Goal: Book appointment/travel/reservation

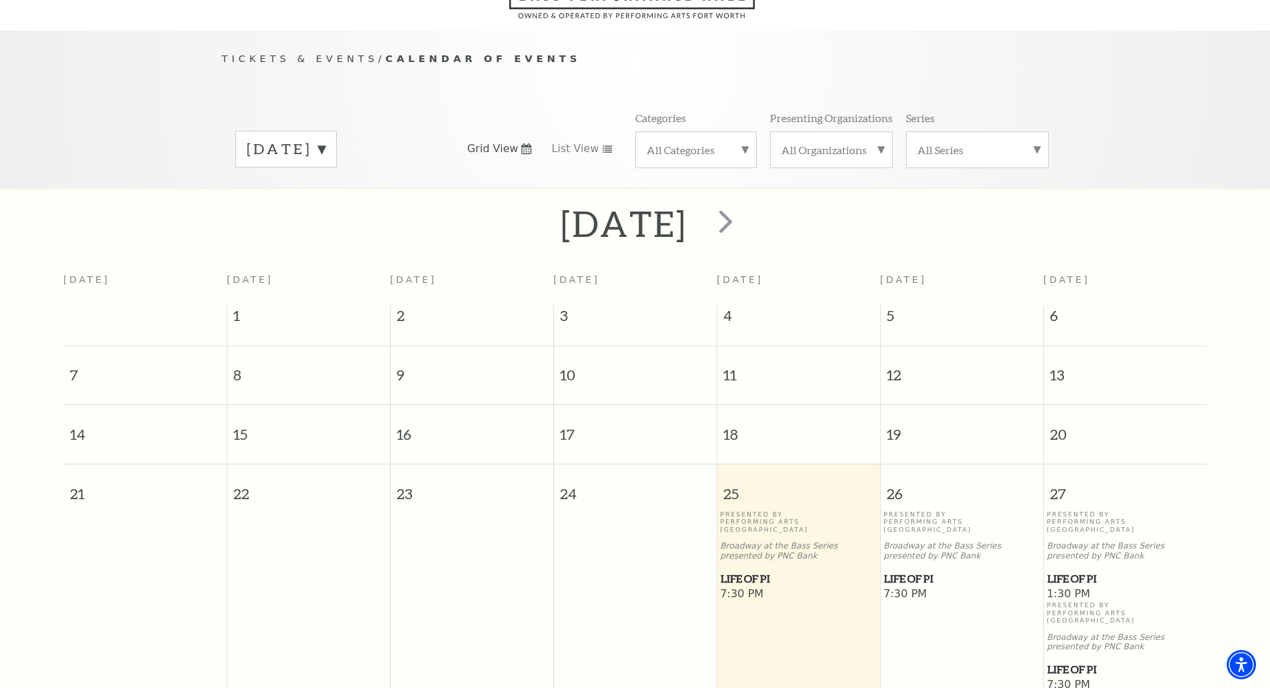
scroll to position [118, 0]
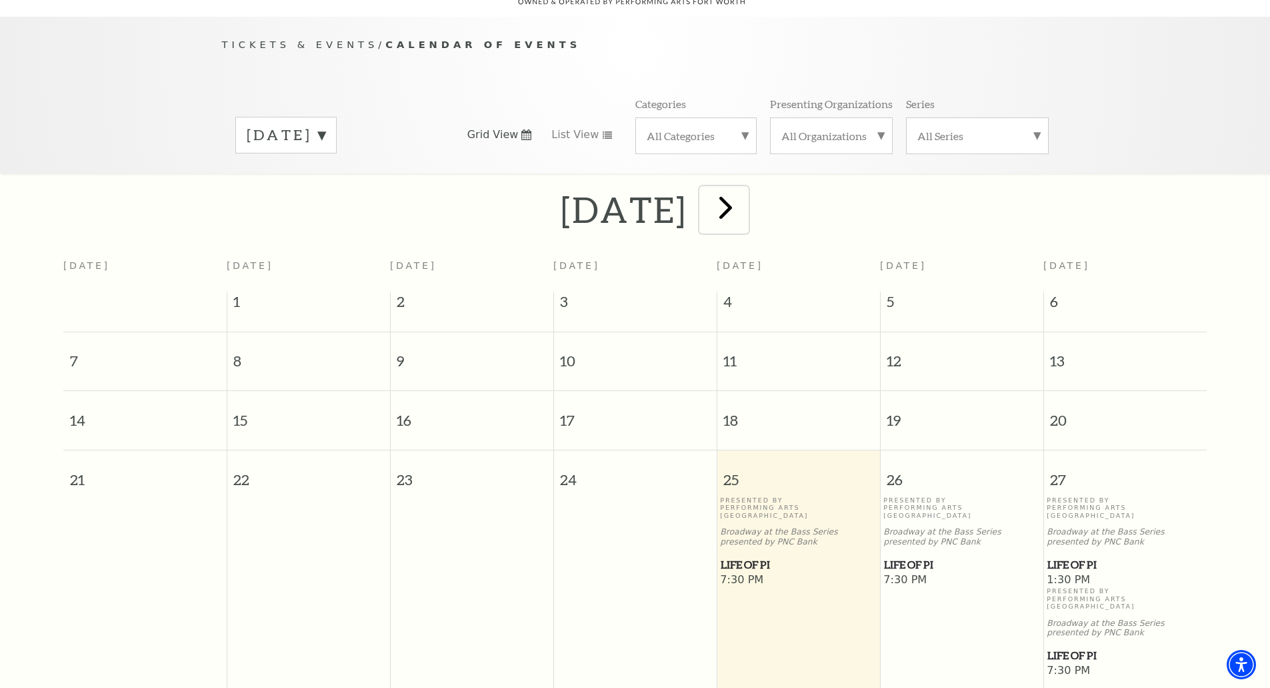
click at [745, 189] on span "next" at bounding box center [726, 207] width 38 height 38
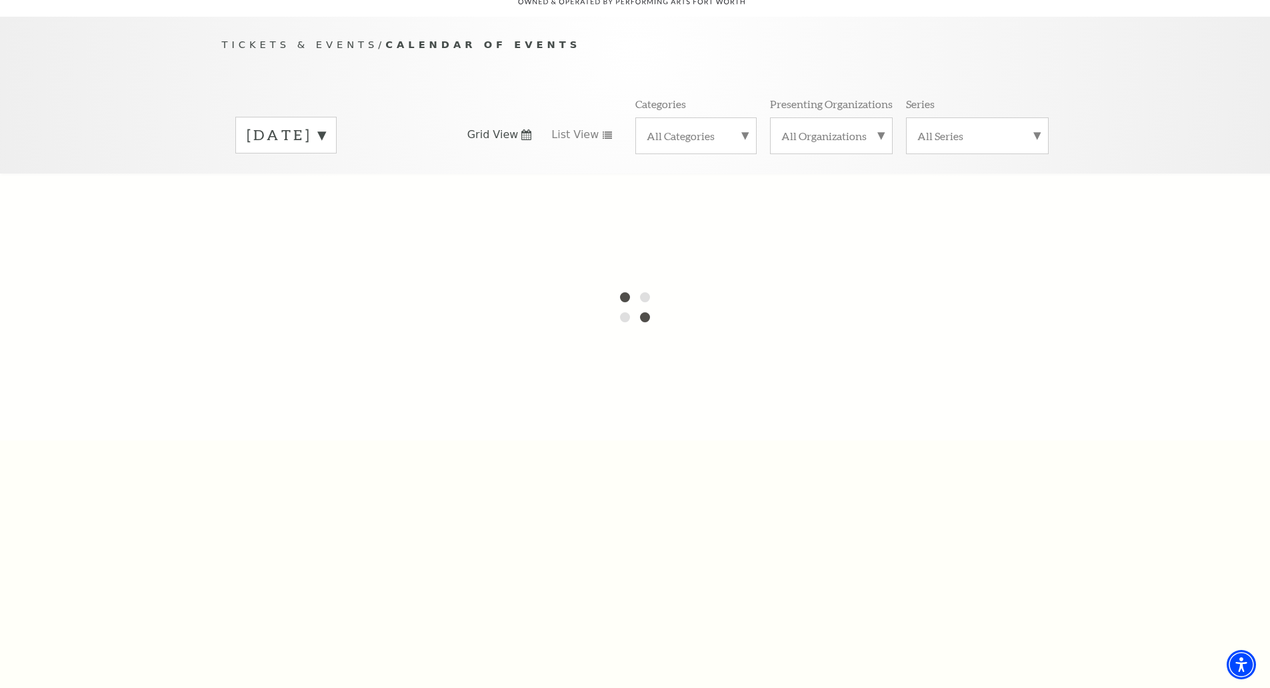
click at [804, 189] on div at bounding box center [635, 306] width 1270 height 267
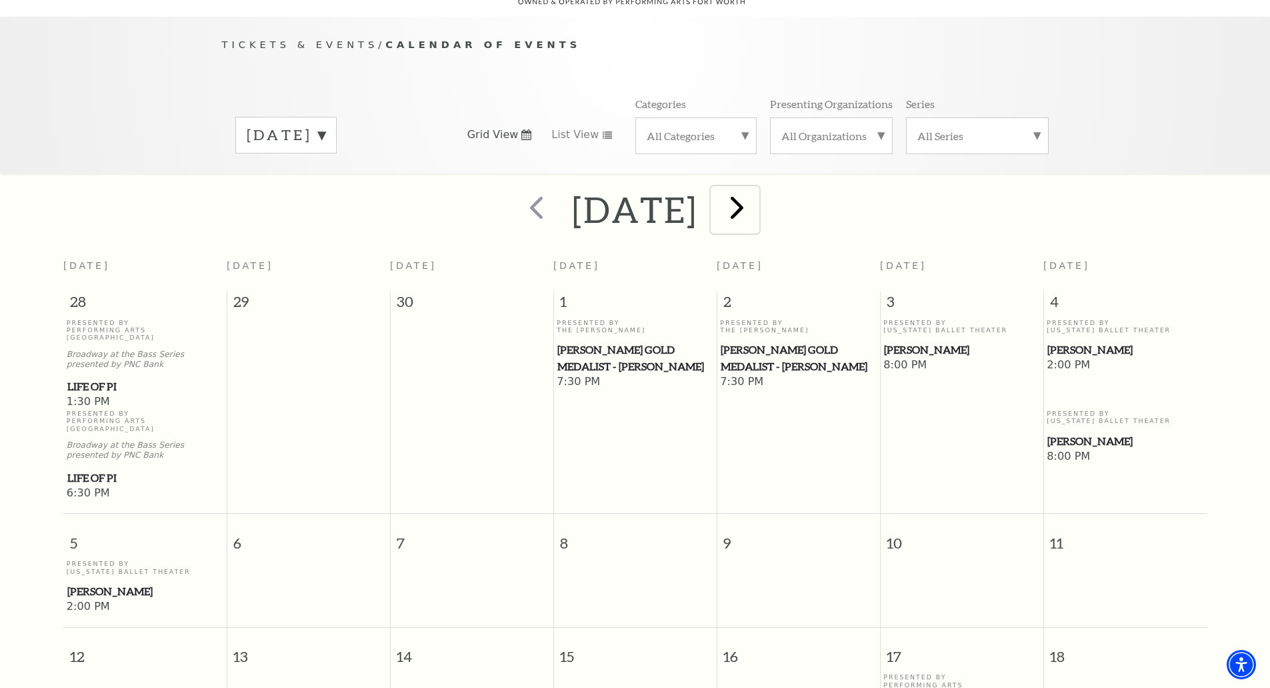
click at [756, 189] on span "next" at bounding box center [737, 207] width 38 height 38
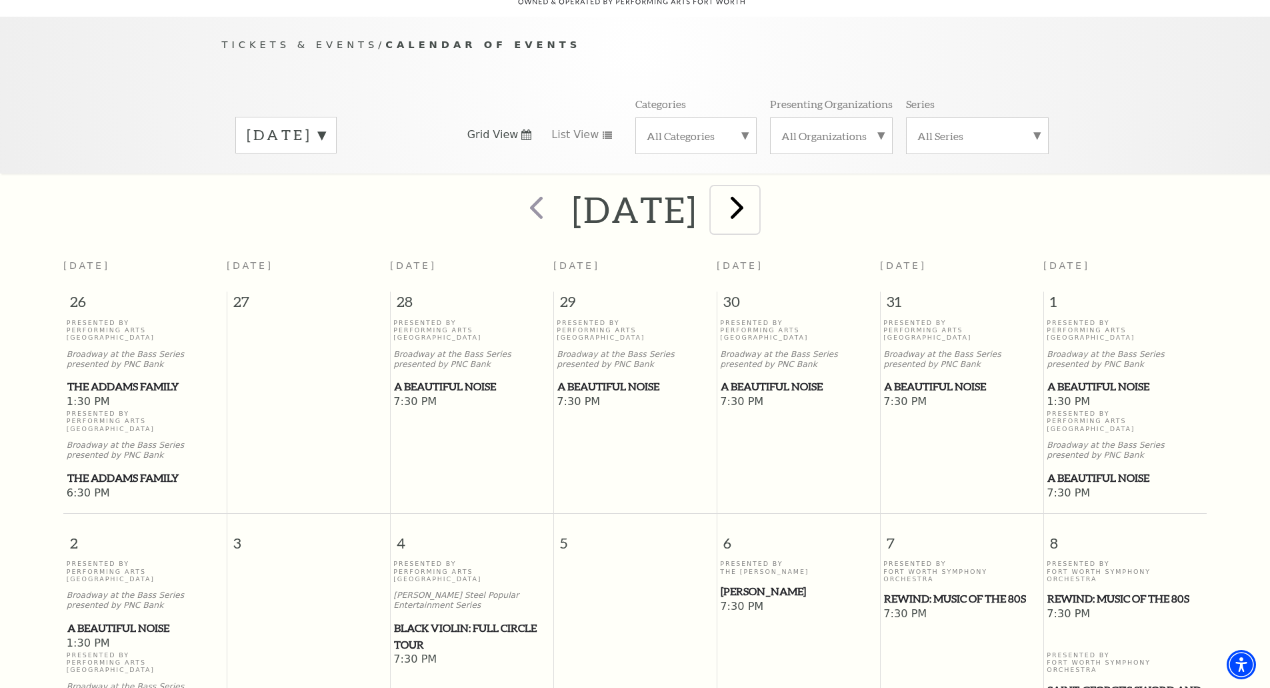
click at [756, 189] on span "next" at bounding box center [737, 207] width 38 height 38
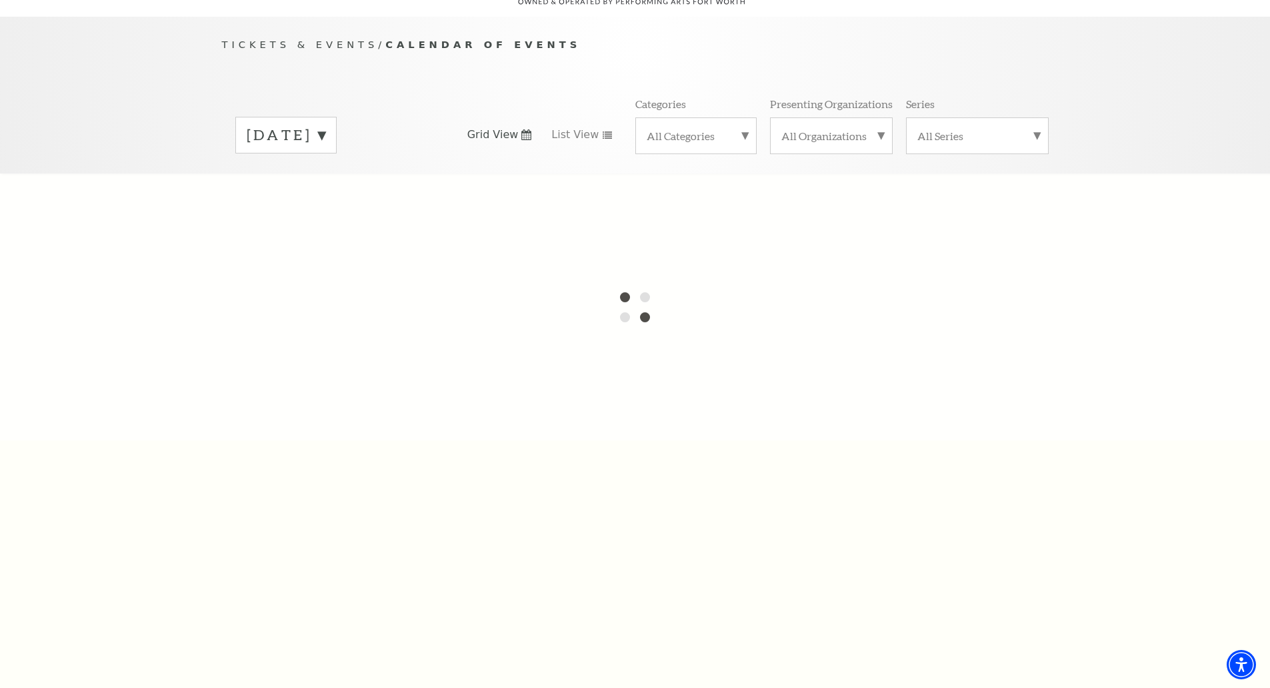
click at [325, 125] on label "[DATE]" at bounding box center [286, 135] width 79 height 21
click at [333, 403] on div at bounding box center [635, 306] width 1270 height 267
click at [325, 149] on label "[DATE]" at bounding box center [286, 163] width 79 height 29
click at [325, 125] on label "[DATE]" at bounding box center [286, 135] width 79 height 21
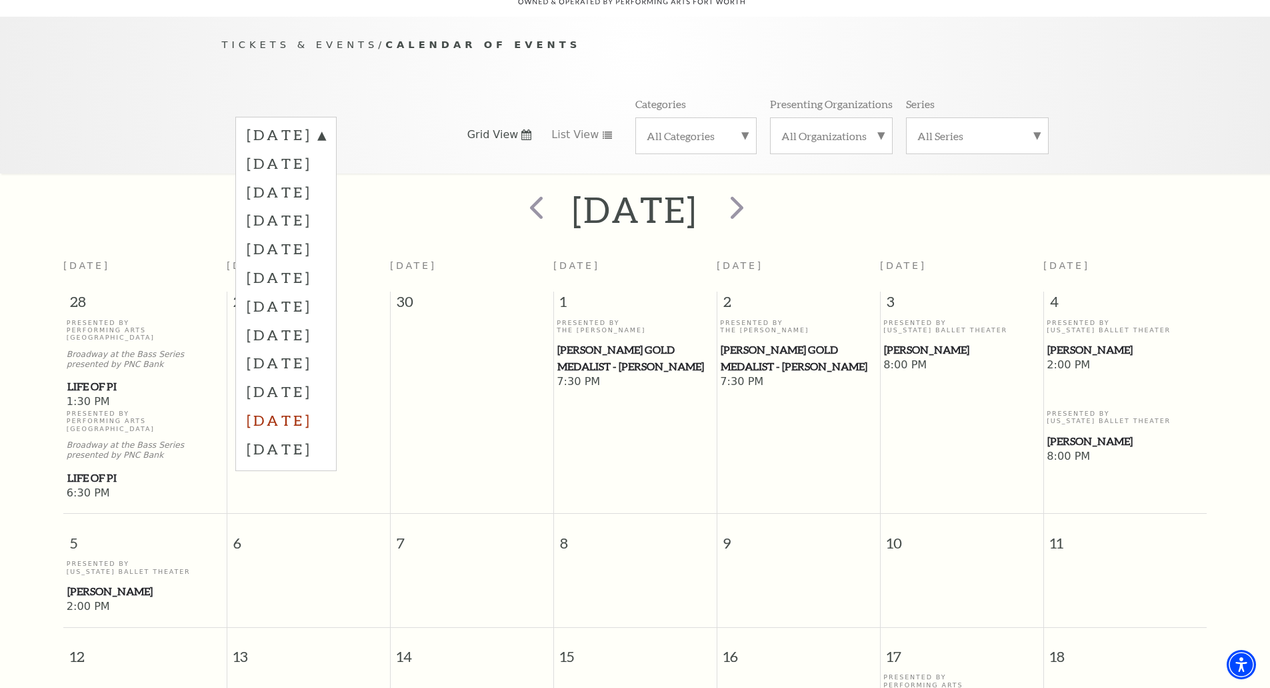
click at [319, 405] on label "[DATE]" at bounding box center [286, 419] width 79 height 29
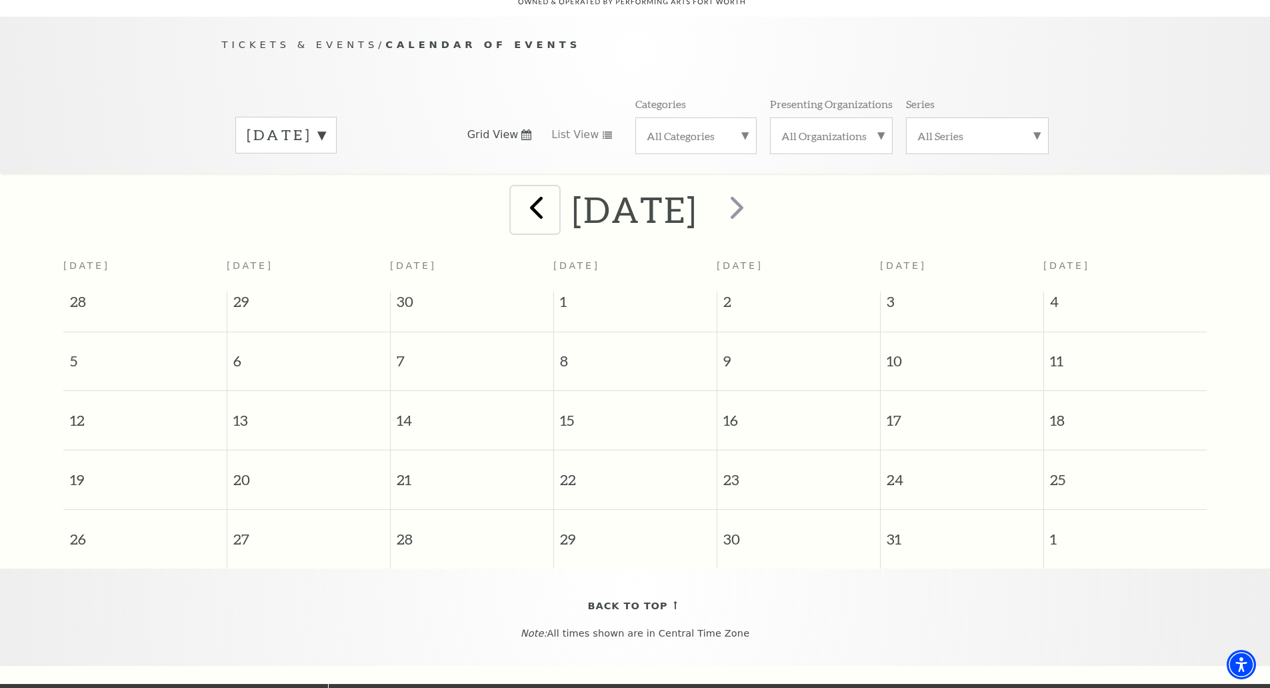
click at [518, 192] on span "prev" at bounding box center [537, 207] width 38 height 38
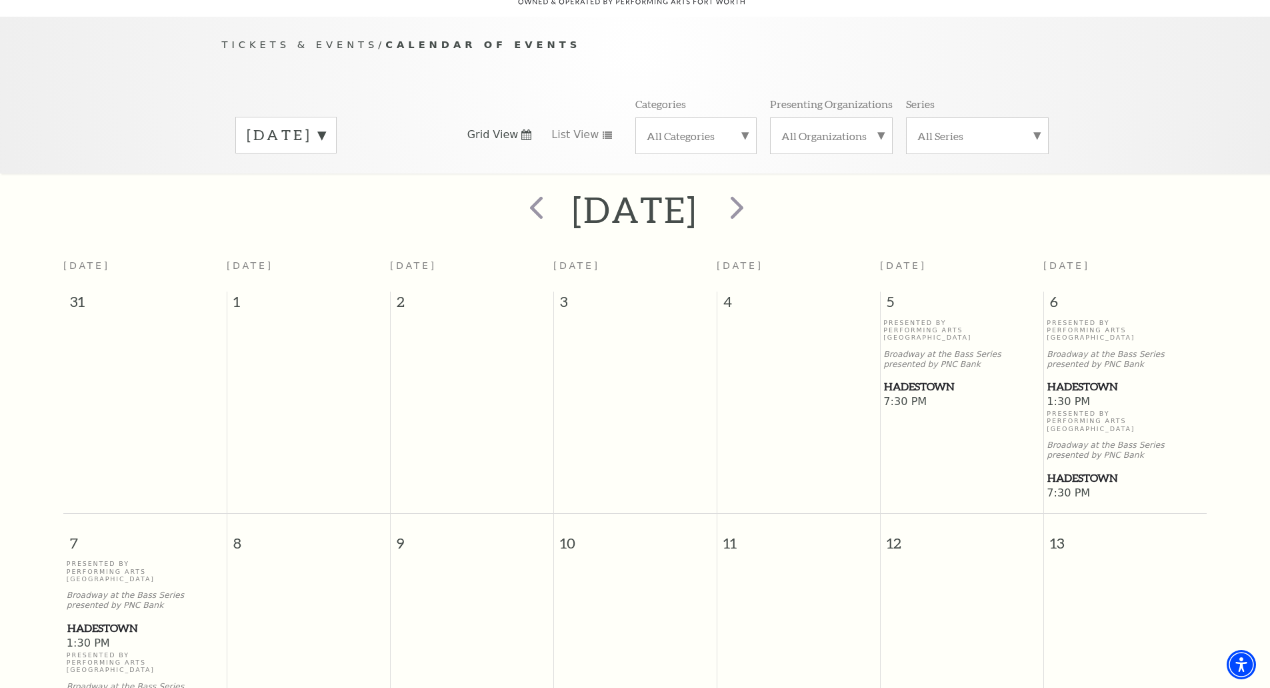
scroll to position [0, 0]
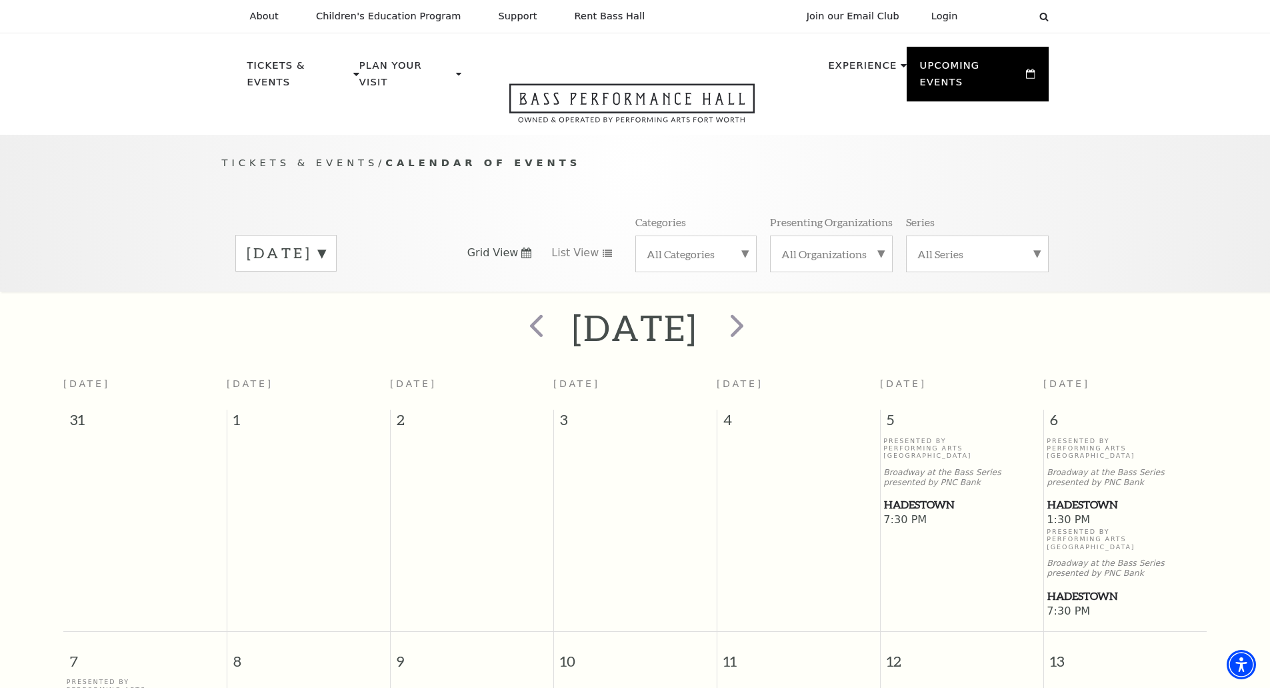
click at [325, 243] on label "[DATE]" at bounding box center [286, 253] width 79 height 21
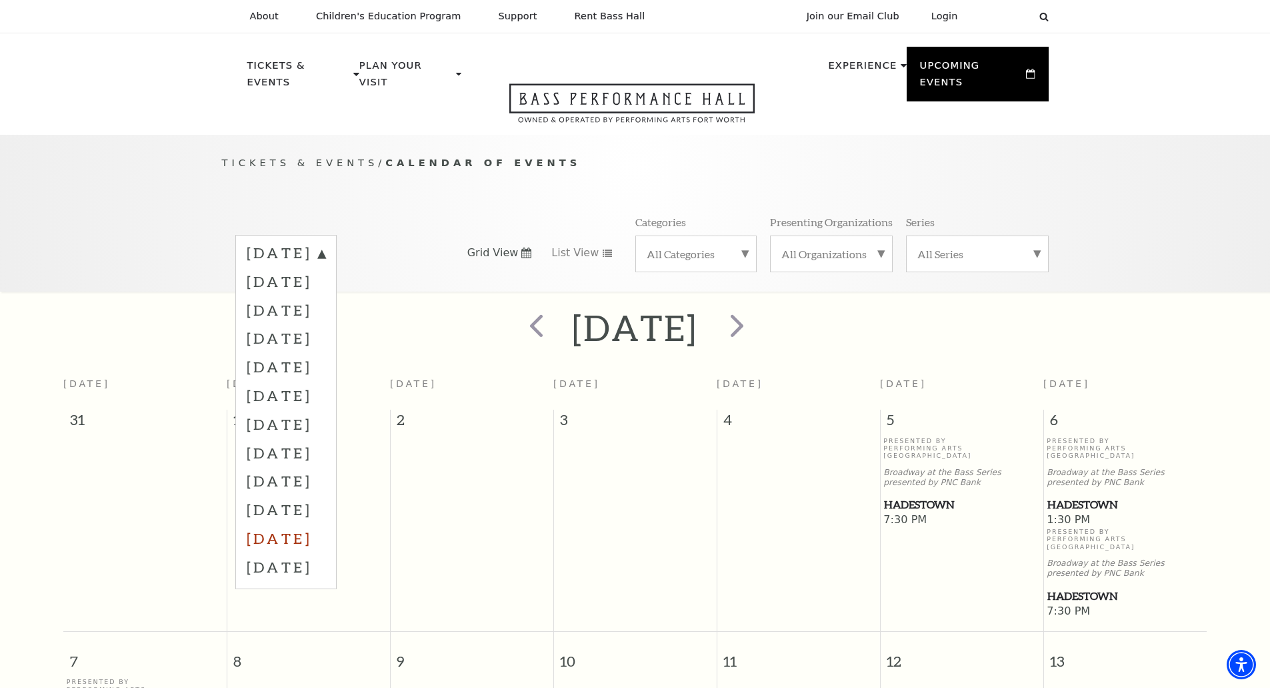
click at [304, 524] on label "[DATE]" at bounding box center [286, 538] width 79 height 29
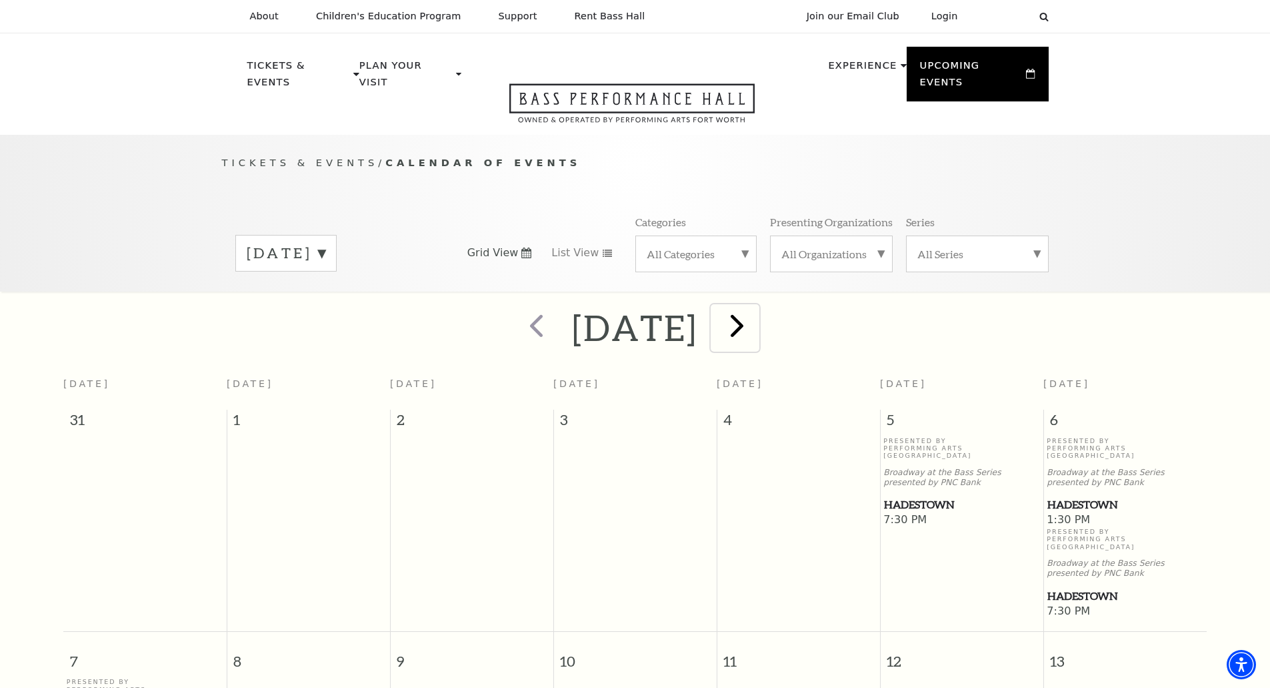
click at [756, 306] on span "next" at bounding box center [737, 325] width 38 height 38
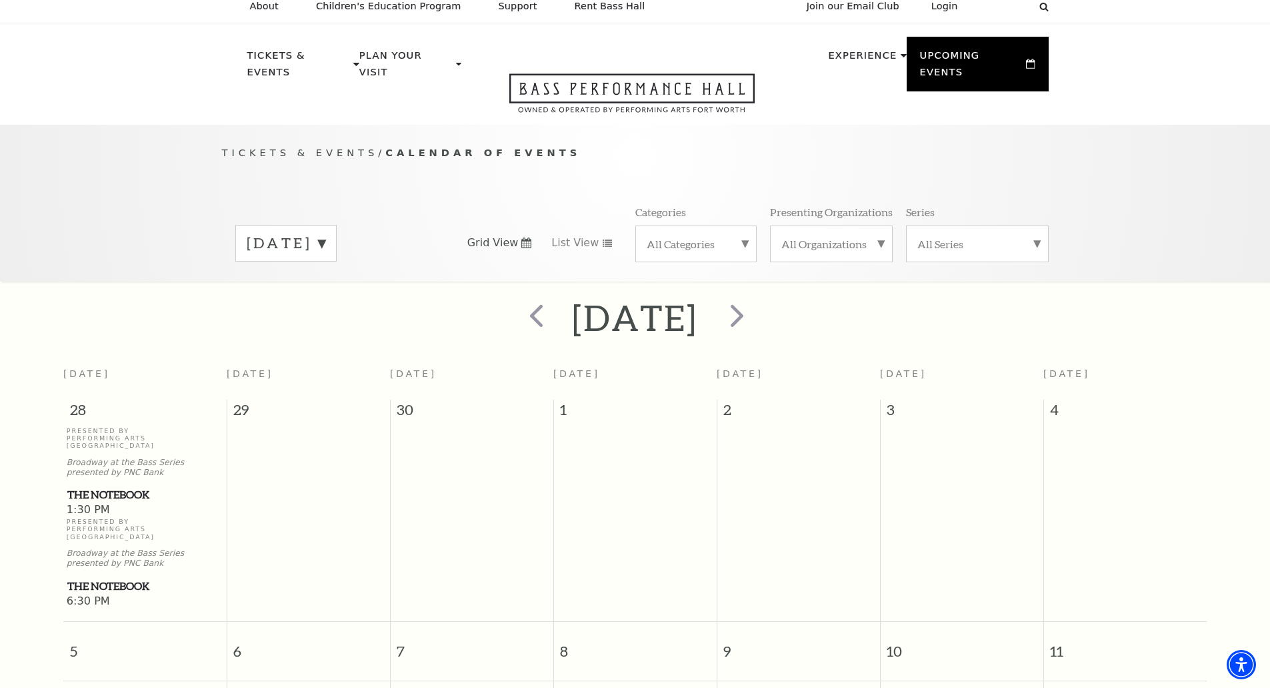
scroll to position [118, 0]
